Goal: Task Accomplishment & Management: Use online tool/utility

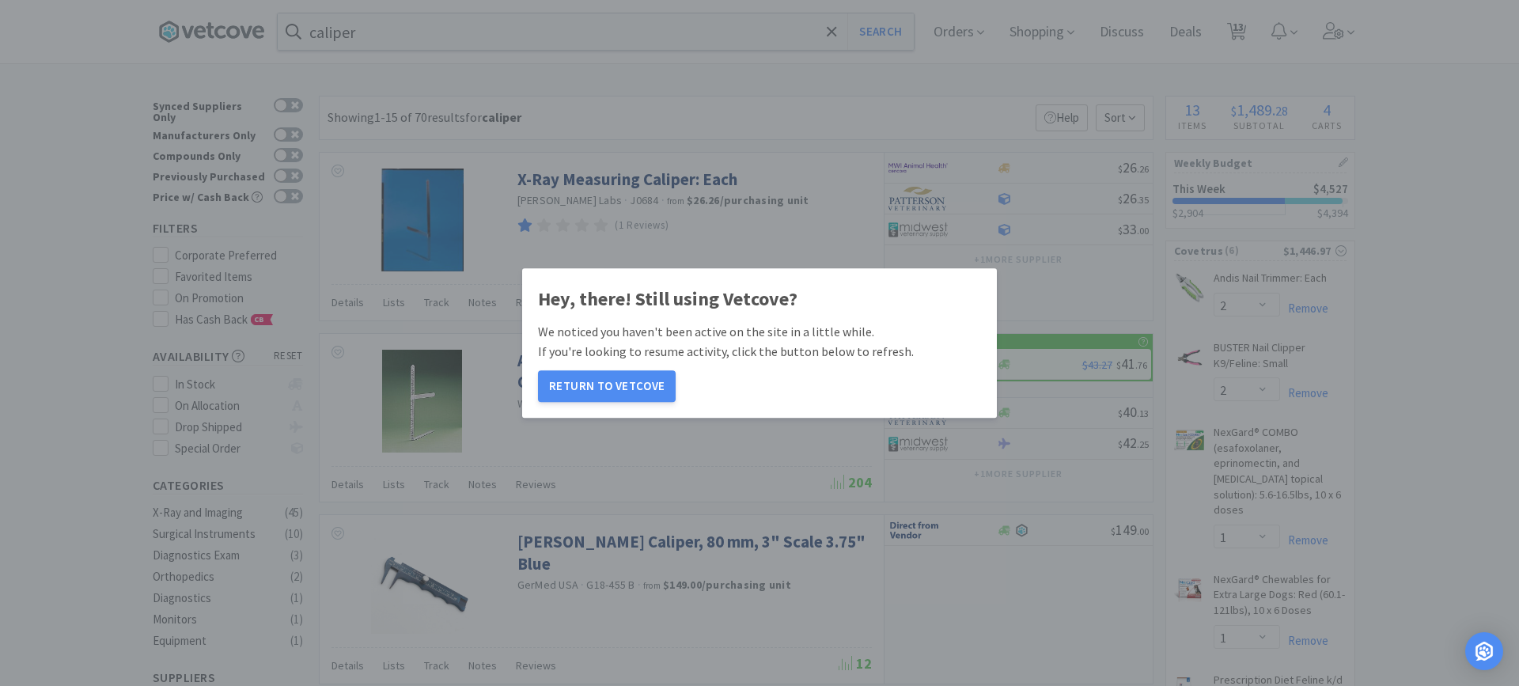
select select "2"
select select "1"
select select "2"
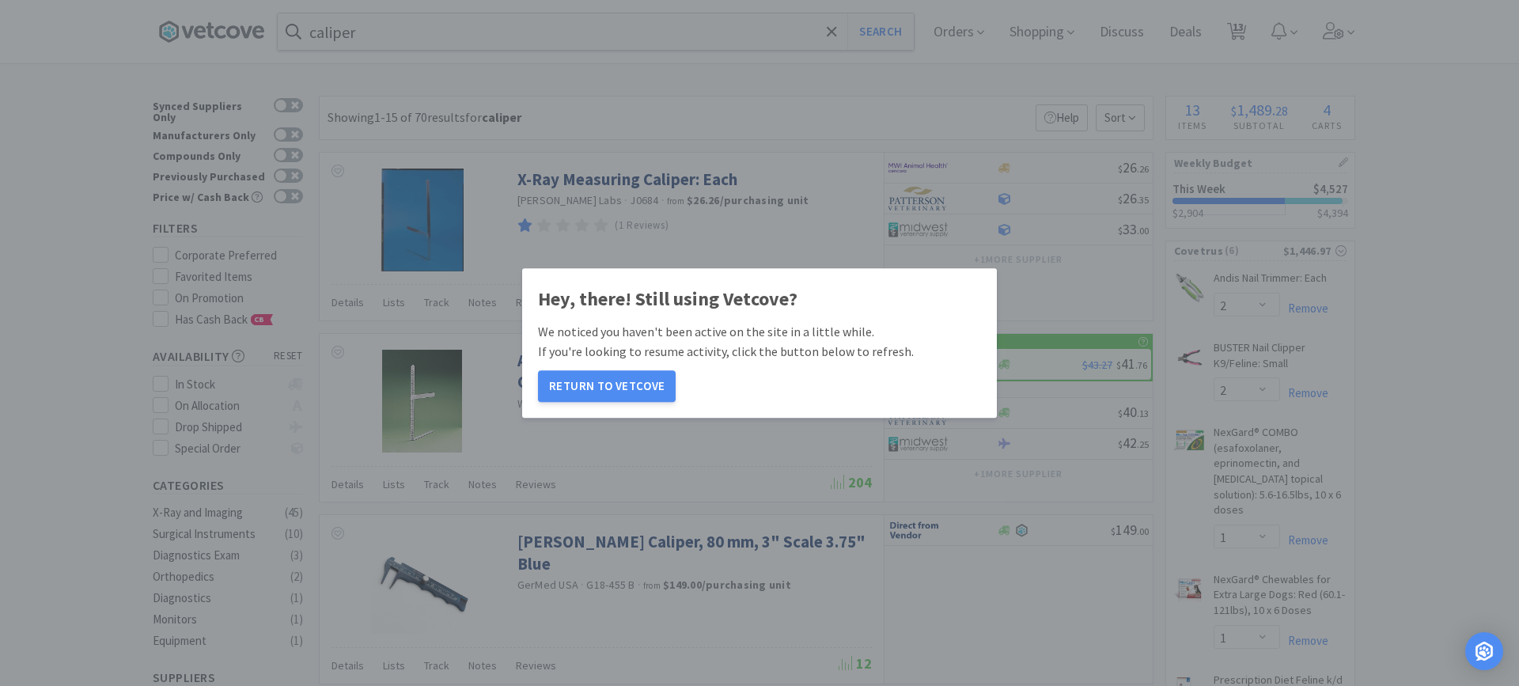
select select "50"
select select "2"
select select "1"
select select "12"
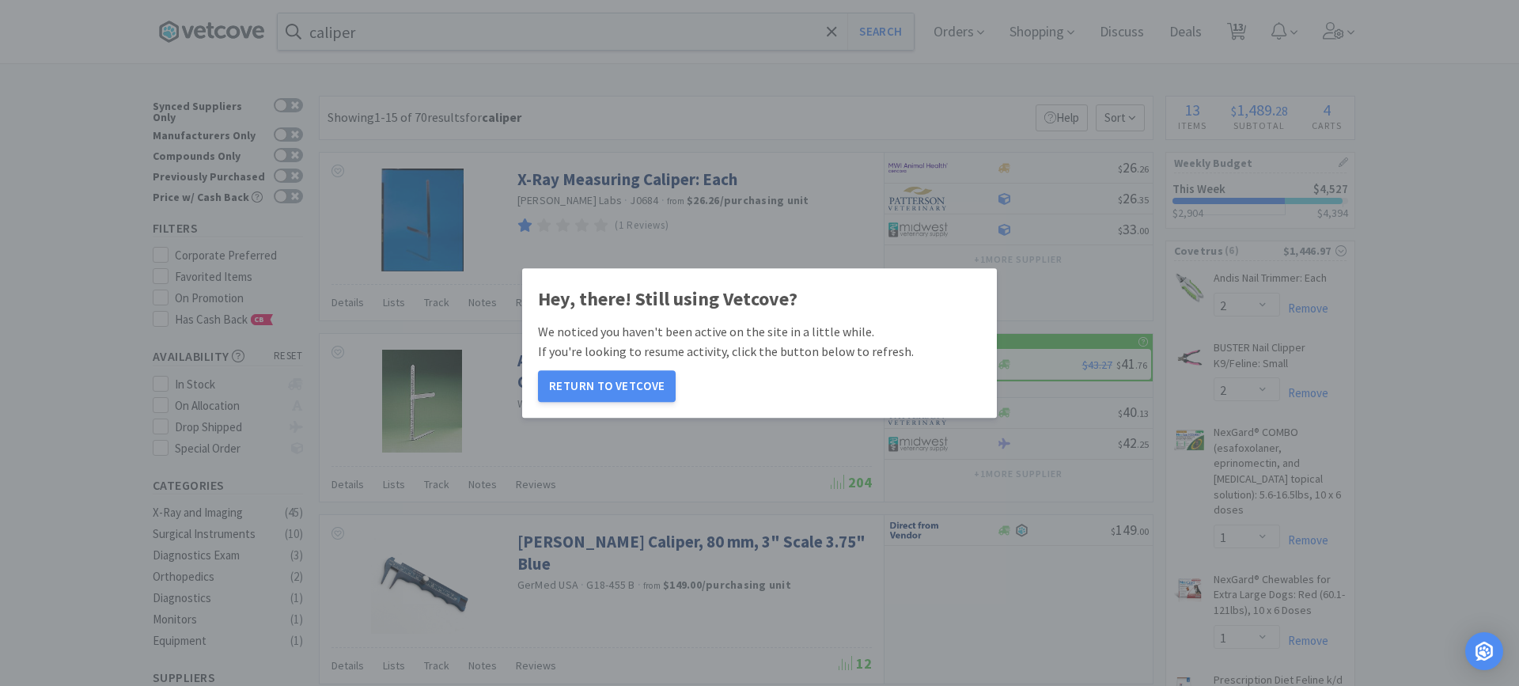
select select "12"
select select "4"
click at [622, 383] on button "Return to Vetcove" at bounding box center [607, 386] width 138 height 32
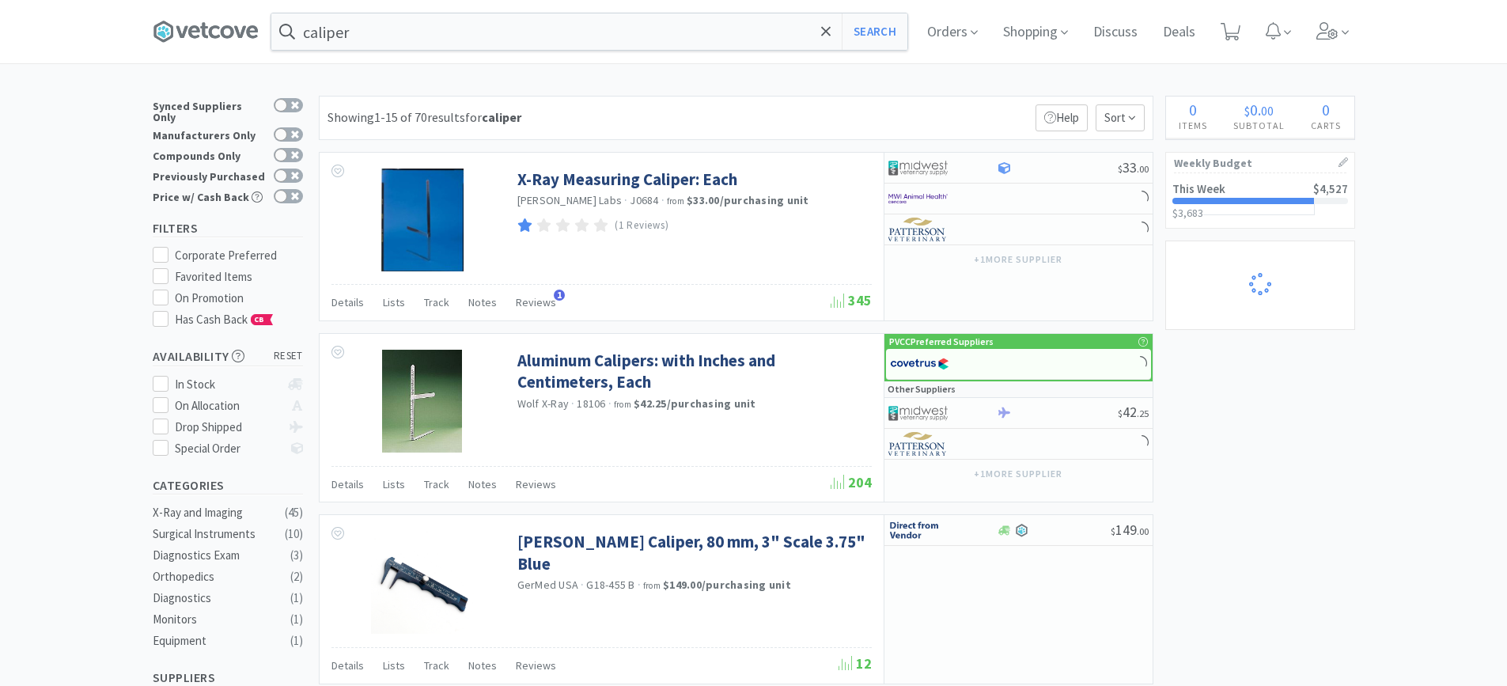
select select "1"
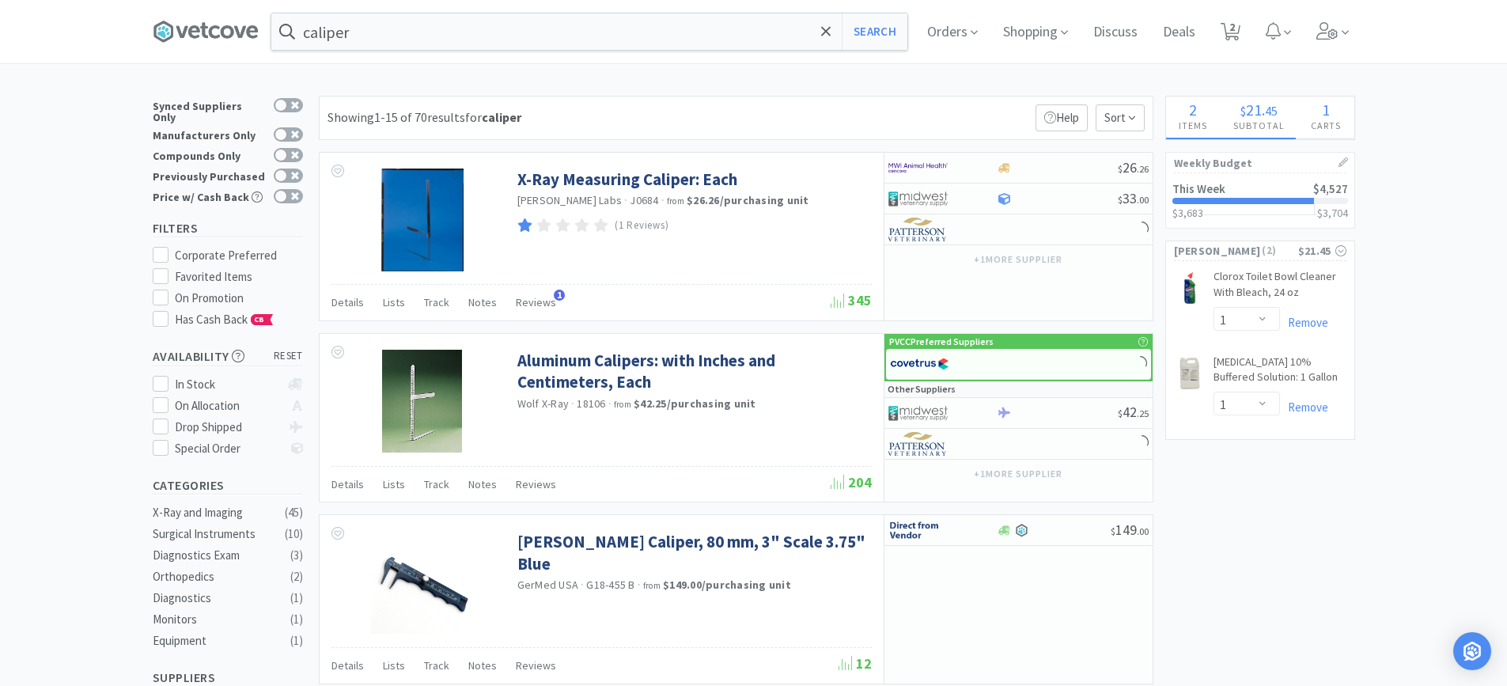
select select "2"
